Goal: Information Seeking & Learning: Learn about a topic

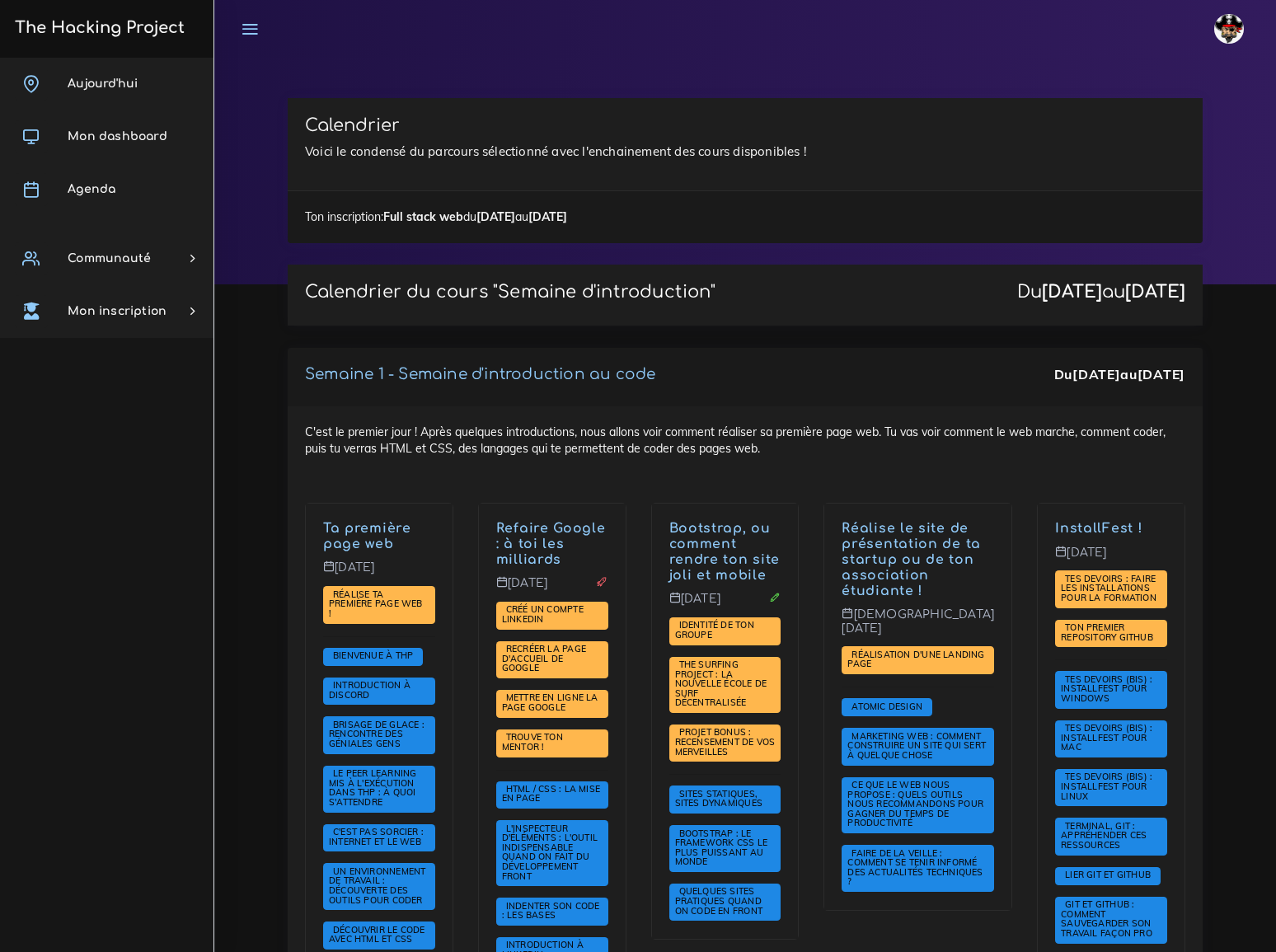
scroll to position [3298, 0]
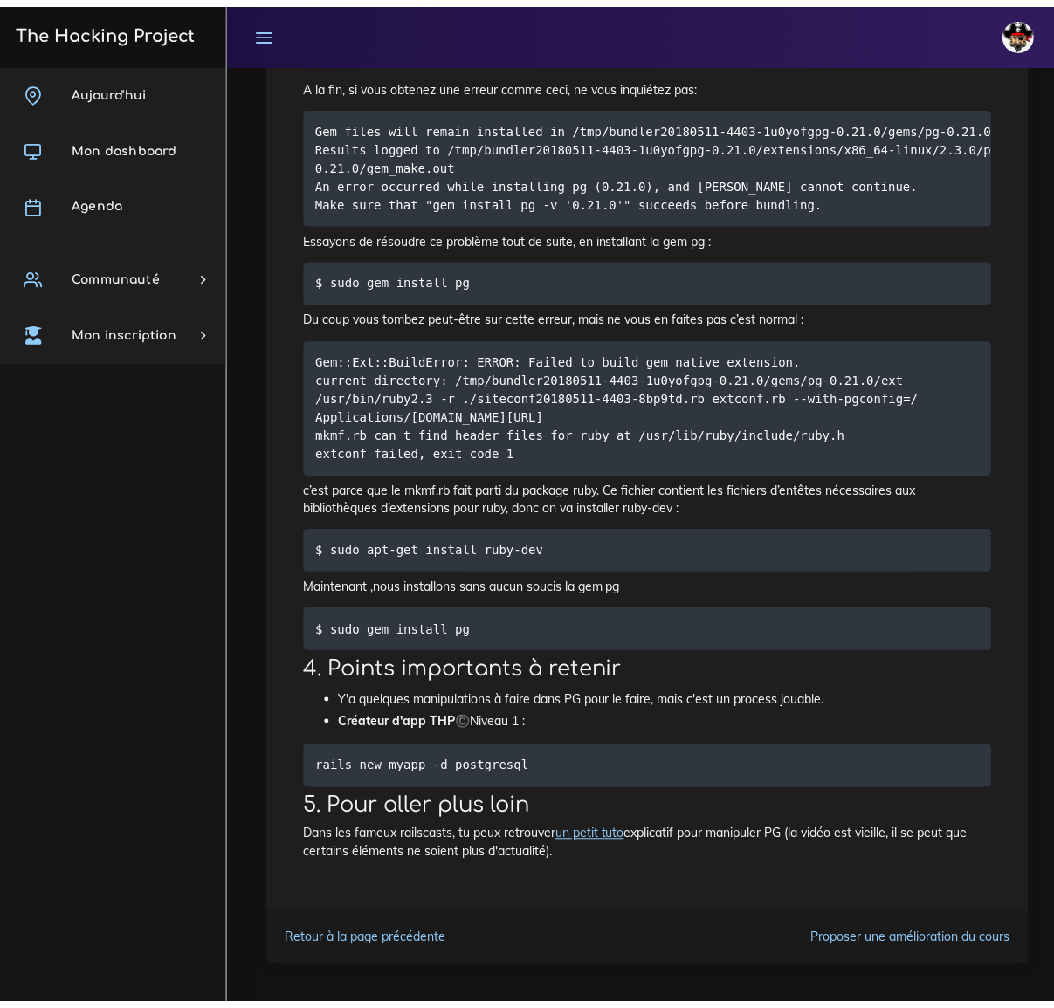
scroll to position [2801, 0]
